Goal: Task Accomplishment & Management: Complete application form

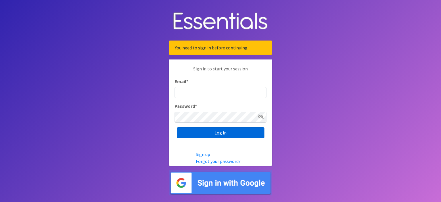
type input "[EMAIL_ADDRESS][DOMAIN_NAME]"
click at [215, 135] on input "Log in" at bounding box center [221, 132] width 88 height 11
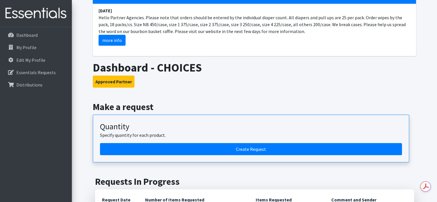
scroll to position [57, 0]
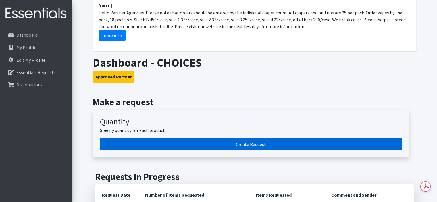
click at [241, 145] on link "Create Request" at bounding box center [251, 144] width 302 height 12
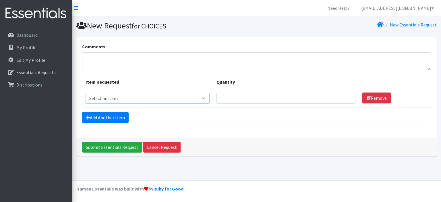
click at [194, 97] on select "Select an item 1 month period supply kit Kids (Newborn) Kids (Size 1) Kids (Siz…" at bounding box center [148, 98] width 124 height 11
select select "15041"
click at [86, 93] on select "Select an item 1 month period supply kit Kids (Newborn) Kids (Size 1) Kids (Siz…" at bounding box center [148, 98] width 124 height 11
click at [240, 96] on input "Quantity" at bounding box center [285, 98] width 139 height 11
type input "50"
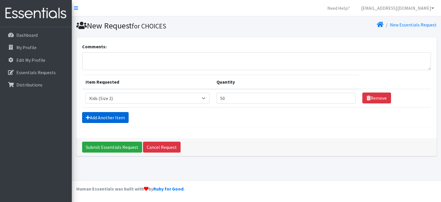
click at [123, 118] on link "Add Another Item" at bounding box center [105, 117] width 47 height 11
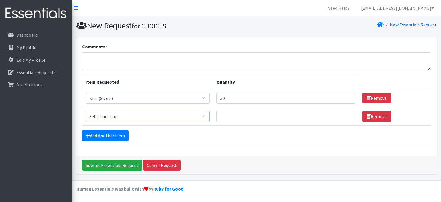
click at [194, 117] on select "Select an item 1 month period supply kit Kids (Newborn) Kids (Size 1) Kids (Siz…" at bounding box center [148, 116] width 124 height 11
select select "15069"
click at [86, 111] on select "Select an item 1 month period supply kit Kids (Newborn) Kids (Size 1) Kids (Siz…" at bounding box center [148, 116] width 124 height 11
click at [243, 117] on input "Quantity" at bounding box center [285, 116] width 139 height 11
type input "50"
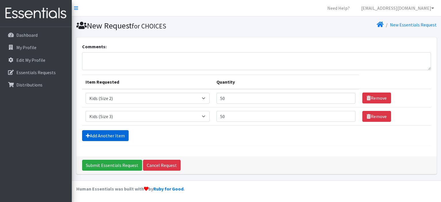
click at [94, 136] on link "Add Another Item" at bounding box center [105, 135] width 47 height 11
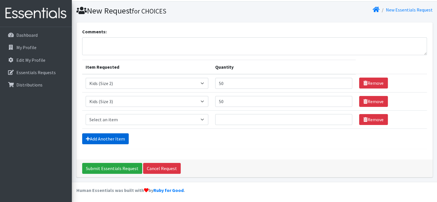
scroll to position [15, 0]
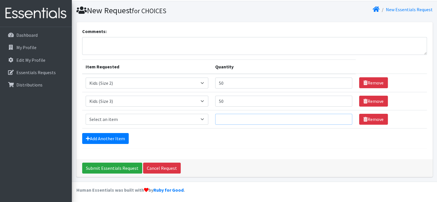
click at [237, 118] on input "Quantity" at bounding box center [283, 119] width 137 height 11
drag, startPoint x: 240, startPoint y: 119, endPoint x: 211, endPoint y: 120, distance: 29.0
click at [211, 119] on tr "Item Requested Select an item 1 month period supply kit Kids (Newborn) Kids (Si…" at bounding box center [254, 119] width 345 height 18
type input "350"
click at [114, 139] on link "Add Another Item" at bounding box center [105, 138] width 47 height 11
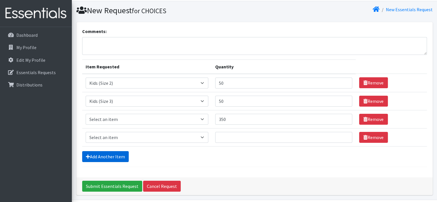
scroll to position [33, 0]
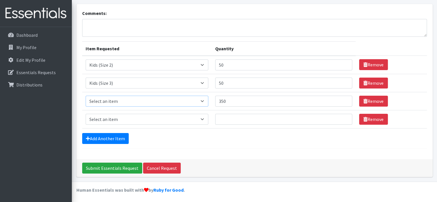
click at [144, 98] on select "Select an item 1 month period supply kit Kids (Newborn) Kids (Size 1) Kids (Siz…" at bounding box center [147, 101] width 123 height 11
select select "15038"
click at [86, 96] on select "Select an item 1 month period supply kit Kids (Newborn) Kids (Size 1) Kids (Siz…" at bounding box center [147, 101] width 123 height 11
click at [124, 117] on select "Select an item 1 month period supply kit Kids (Newborn) Kids (Size 1) Kids (Siz…" at bounding box center [147, 119] width 123 height 11
select select "15044"
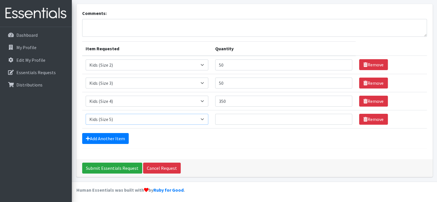
click at [86, 114] on select "Select an item 1 month period supply kit Kids (Newborn) Kids (Size 1) Kids (Siz…" at bounding box center [147, 119] width 123 height 11
click at [255, 117] on input "Quantity" at bounding box center [283, 119] width 137 height 11
type input "3"
type input "200"
click at [114, 133] on link "Add Another Item" at bounding box center [105, 138] width 47 height 11
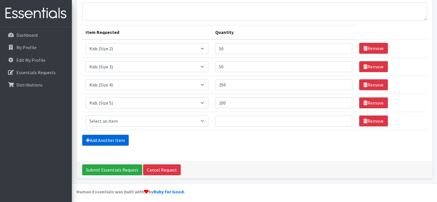
scroll to position [51, 0]
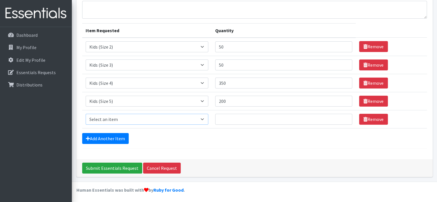
click at [124, 118] on select "Select an item 1 month period supply kit Kids (Newborn) Kids (Size 1) Kids (Siz…" at bounding box center [147, 119] width 123 height 11
select select "15071"
click at [86, 114] on select "Select an item 1 month period supply kit Kids (Newborn) Kids (Size 1) Kids (Siz…" at bounding box center [147, 119] width 123 height 11
click at [247, 118] on input "Quantity" at bounding box center [283, 119] width 137 height 11
type input "200"
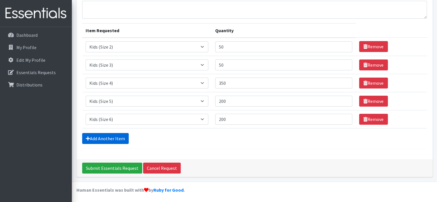
click at [116, 136] on link "Add Another Item" at bounding box center [105, 138] width 47 height 11
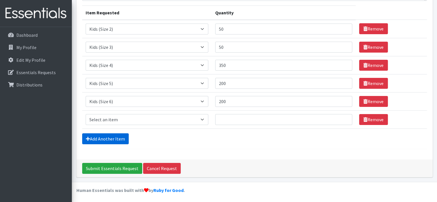
scroll to position [69, 0]
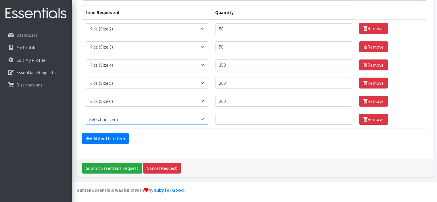
click at [110, 116] on select "Select an item 1 month period supply kit Kids (Newborn) Kids (Size 1) Kids (Siz…" at bounding box center [147, 119] width 123 height 11
select select "15078"
click at [86, 114] on select "Select an item 1 month period supply kit Kids (Newborn) Kids (Size 1) Kids (Siz…" at bounding box center [147, 119] width 123 height 11
click at [253, 119] on input "Quantity" at bounding box center [283, 119] width 137 height 11
type input "50"
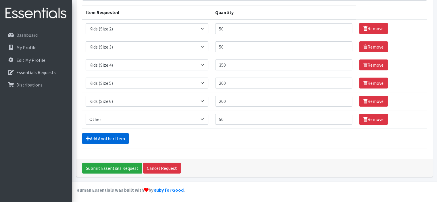
click at [99, 135] on link "Add Another Item" at bounding box center [105, 138] width 47 height 11
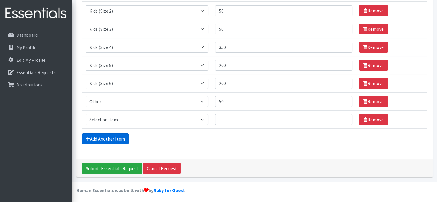
scroll to position [87, 0]
click at [109, 119] on select "Select an item 1 month period supply kit Kids (Newborn) Kids (Size 1) Kids (Siz…" at bounding box center [147, 119] width 123 height 11
select select "15040"
click at [86, 114] on select "Select an item 1 month period supply kit Kids (Newborn) Kids (Size 1) Kids (Siz…" at bounding box center [147, 119] width 123 height 11
click at [258, 119] on input "Quantity" at bounding box center [283, 119] width 137 height 11
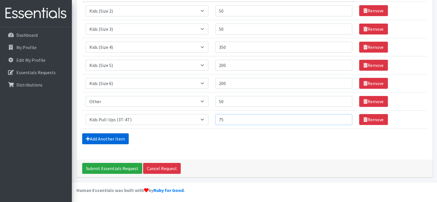
type input "75"
click at [122, 139] on link "Add Another Item" at bounding box center [105, 138] width 47 height 11
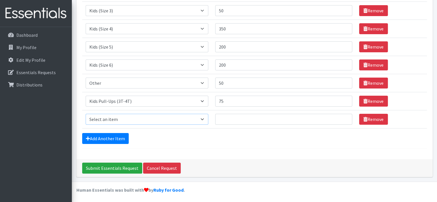
click at [201, 115] on select "Select an item 1 month period supply kit Kids (Newborn) Kids (Size 1) Kids (Siz…" at bounding box center [147, 119] width 123 height 11
select select "15074"
click at [86, 114] on select "Select an item 1 month period supply kit Kids (Newborn) Kids (Size 1) Kids (Siz…" at bounding box center [147, 119] width 123 height 11
click at [250, 120] on input "Quantity" at bounding box center [283, 119] width 137 height 11
type input "100"
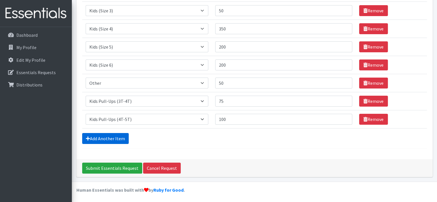
click at [111, 139] on link "Add Another Item" at bounding box center [105, 138] width 47 height 11
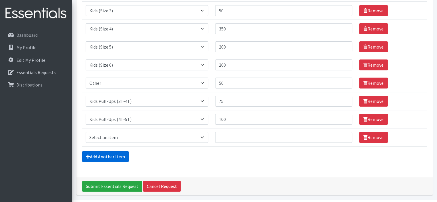
scroll to position [123, 0]
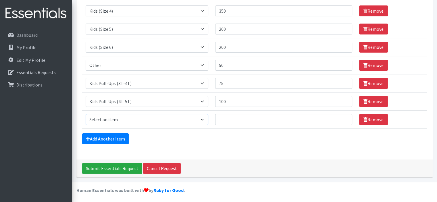
click at [130, 118] on select "Select an item 1 month period supply kit Kids (Newborn) Kids (Size 1) Kids (Siz…" at bounding box center [147, 119] width 123 height 11
select select "15043"
click at [86, 114] on select "Select an item 1 month period supply kit Kids (Newborn) Kids (Size 1) Kids (Siz…" at bounding box center [147, 119] width 123 height 11
click at [248, 121] on input "Quantity" at bounding box center [283, 119] width 137 height 11
drag, startPoint x: 230, startPoint y: 120, endPoint x: 211, endPoint y: 119, distance: 18.7
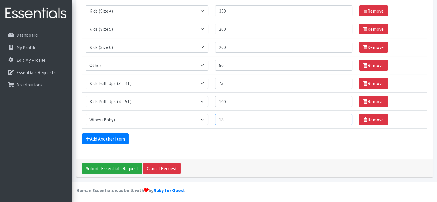
click at [211, 119] on tr "Item Requested Select an item 1 month period supply kit Kids (Newborn) Kids (Si…" at bounding box center [254, 119] width 345 height 18
type input "25"
click at [121, 140] on link "Add Another Item" at bounding box center [105, 138] width 47 height 11
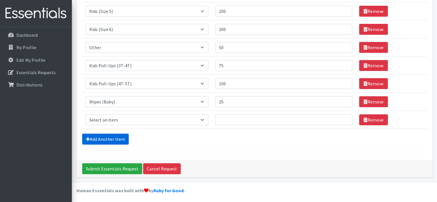
scroll to position [142, 0]
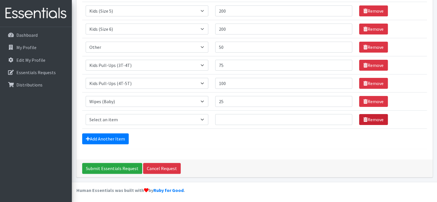
click at [383, 123] on link "Remove" at bounding box center [373, 119] width 29 height 11
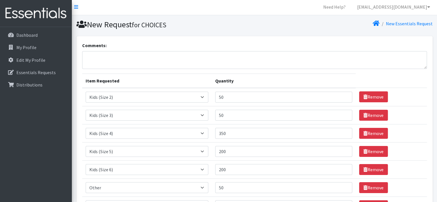
scroll to position [0, 0]
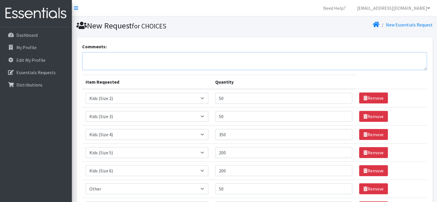
click at [105, 58] on textarea "Comments:" at bounding box center [254, 61] width 345 height 18
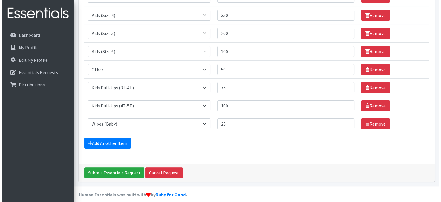
scroll to position [123, 0]
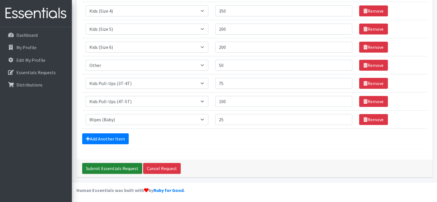
type textarea "Other is size 7 diaper, One of my size 6 has a allergy to pampers"
click at [117, 168] on input "Submit Essentials Request" at bounding box center [112, 168] width 60 height 11
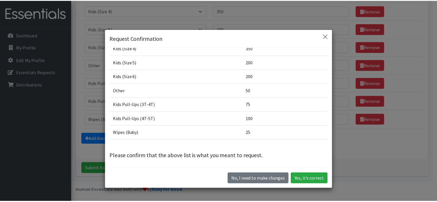
scroll to position [16, 0]
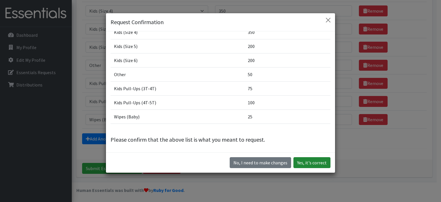
click at [318, 163] on button "Yes, it's correct" at bounding box center [311, 162] width 37 height 11
